Goal: Go to known website: Access a specific website the user already knows

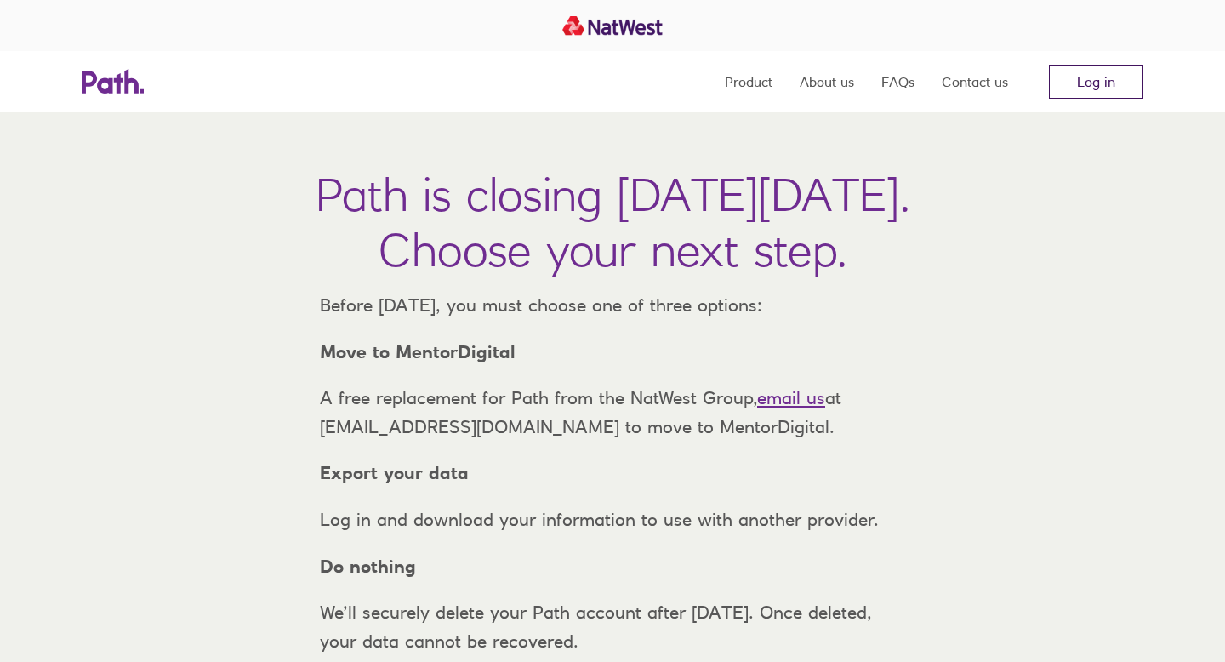
click at [1115, 88] on link "Log in" at bounding box center [1096, 82] width 94 height 34
